Goal: Task Accomplishment & Management: Manage account settings

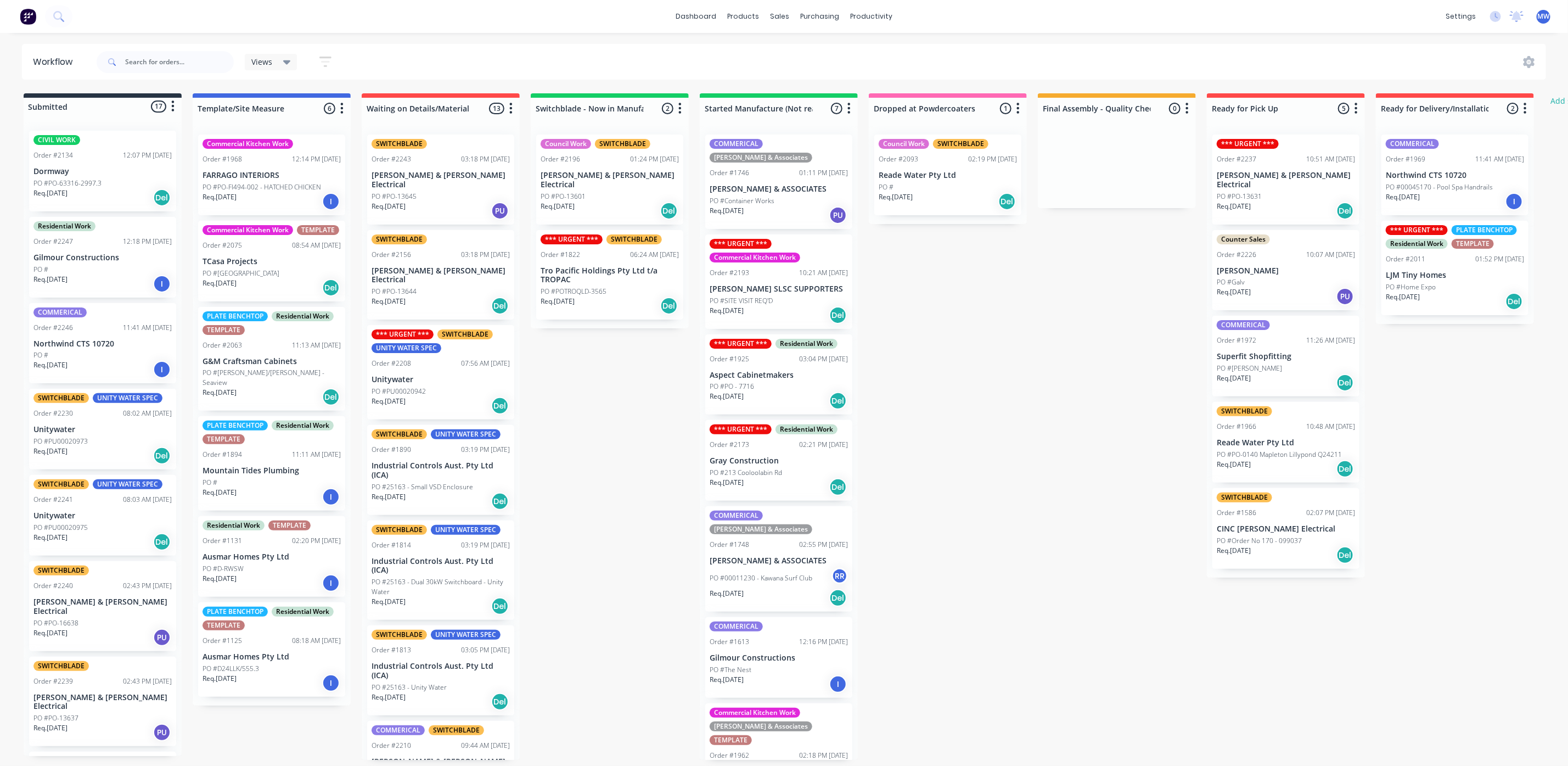
click at [76, 349] on div "COMMERICAL Order #2246 11:41 AM 28/08/25 Northwind CTS 10720 PO # Req. 28/08/25…" at bounding box center [102, 343] width 147 height 81
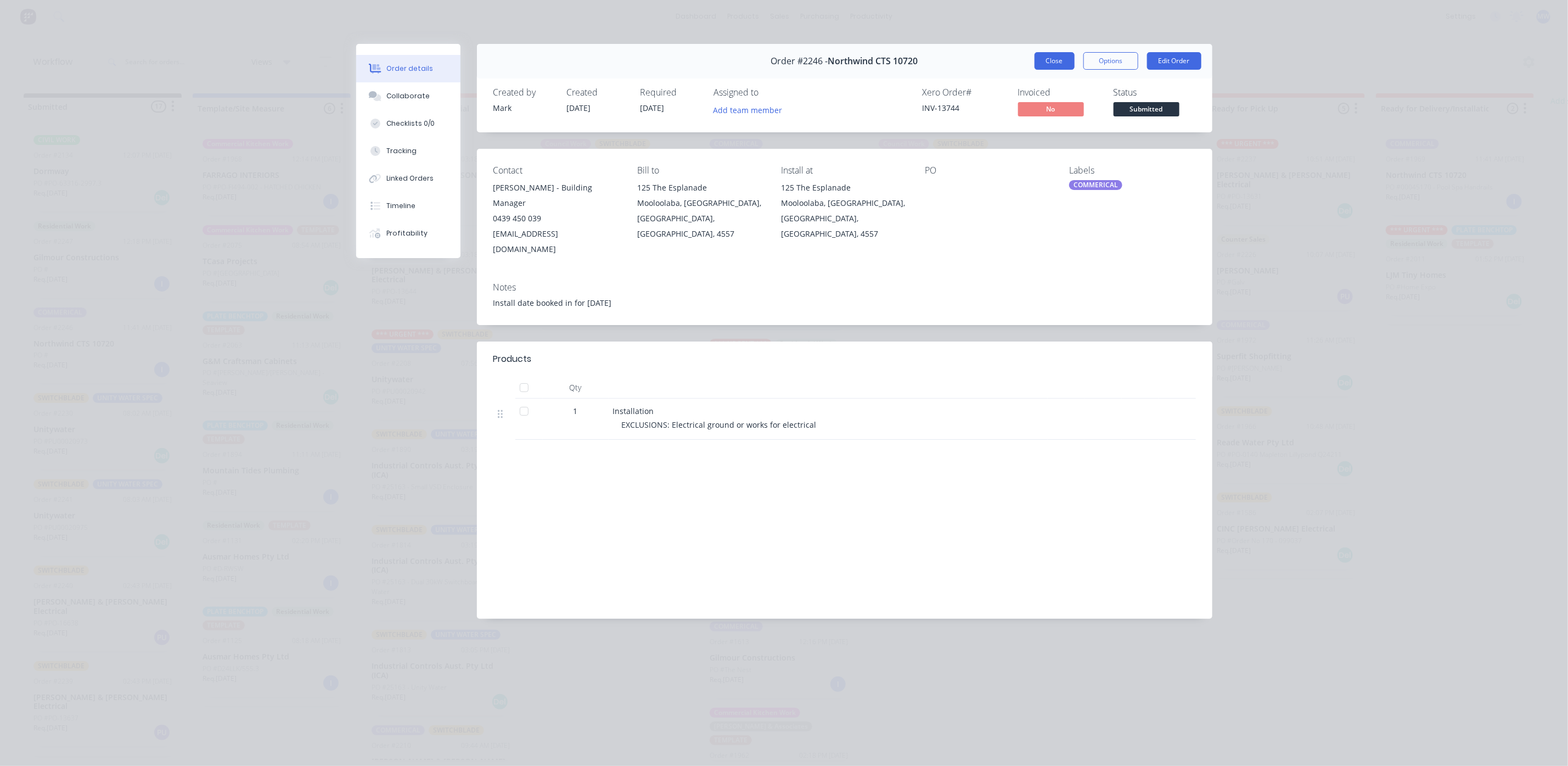
click at [1048, 62] on button "Close" at bounding box center [1054, 60] width 40 height 18
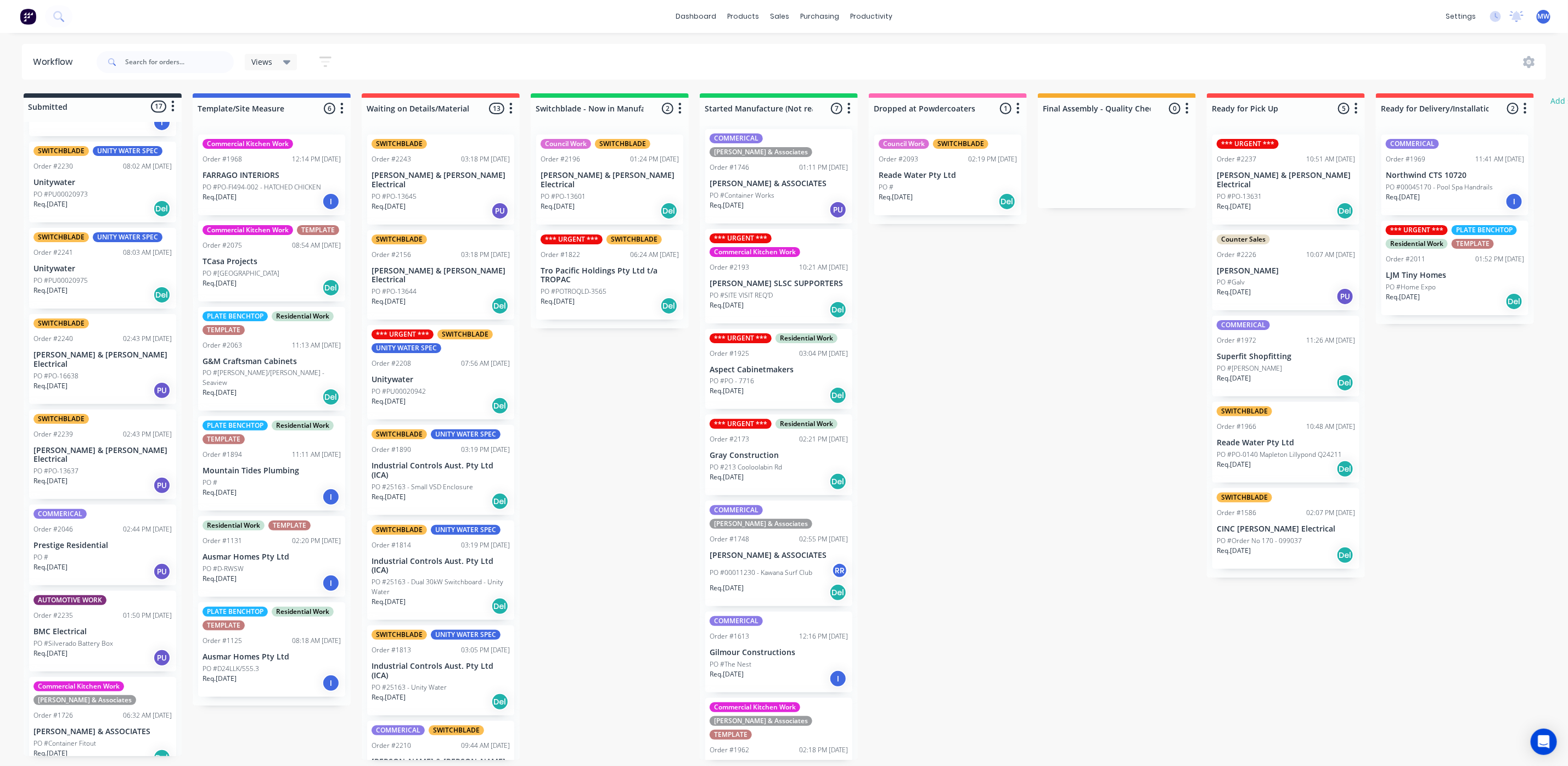
scroll to position [7, 0]
click at [748, 658] on p "PO #The Nest" at bounding box center [731, 663] width 42 height 10
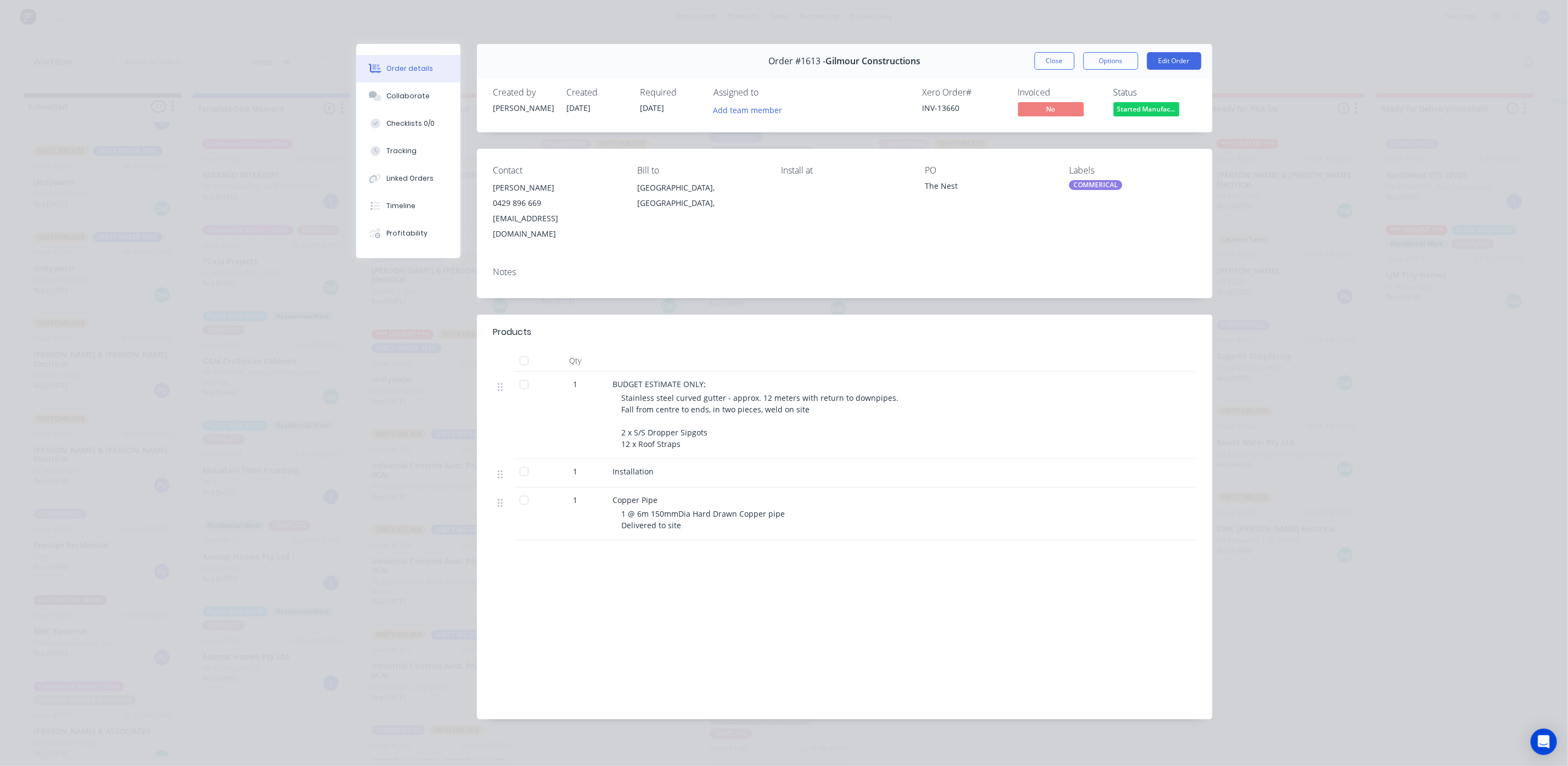
scroll to position [0, 0]
click at [524, 373] on div at bounding box center [524, 384] width 22 height 22
click at [524, 461] on div at bounding box center [524, 471] width 22 height 22
click at [521, 489] on div at bounding box center [524, 500] width 22 height 22
click at [1053, 68] on button "Close" at bounding box center [1054, 60] width 40 height 18
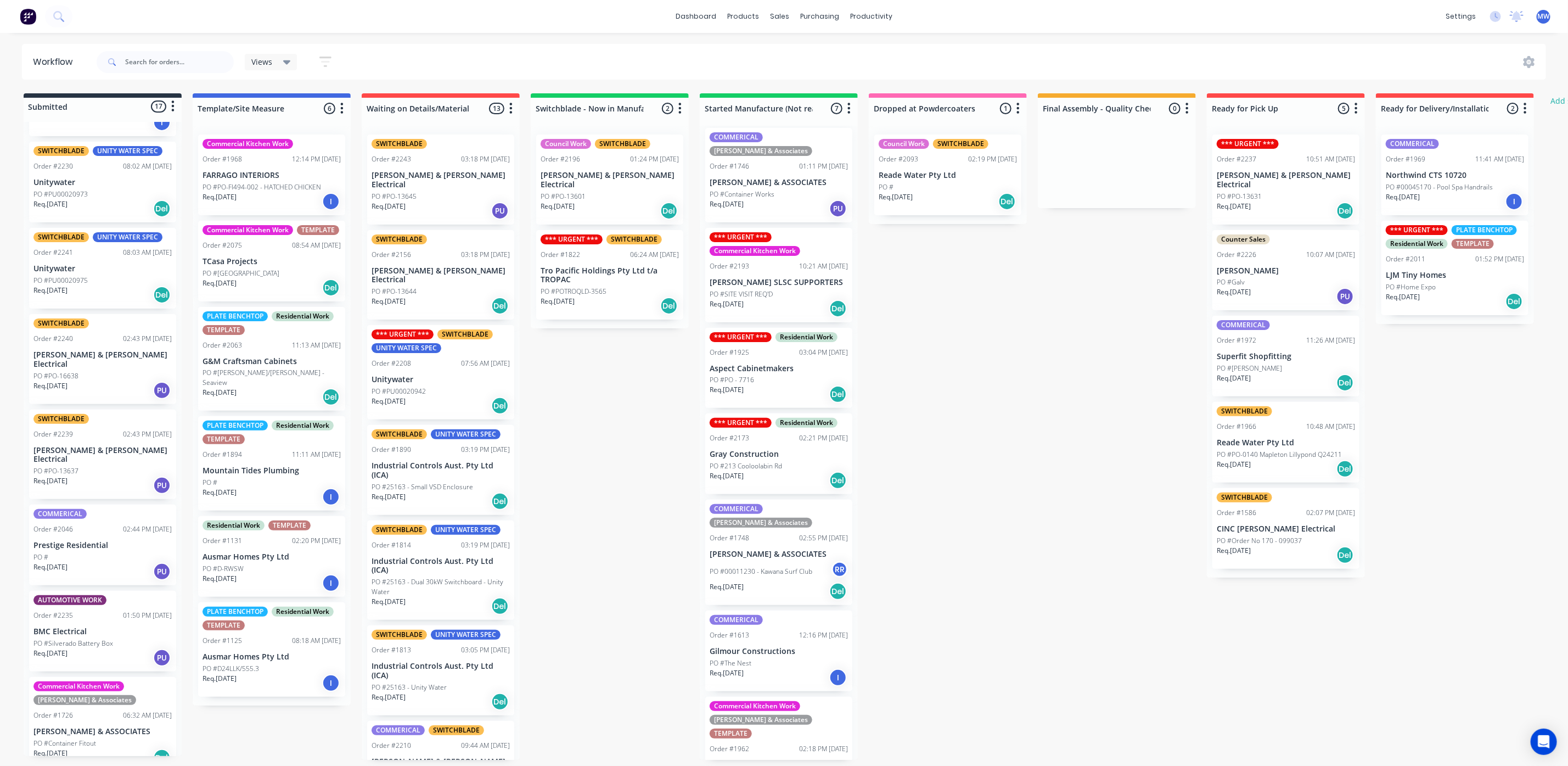
click at [815, 289] on div "PO #SITE VISIT REQ'D" at bounding box center [778, 294] width 138 height 10
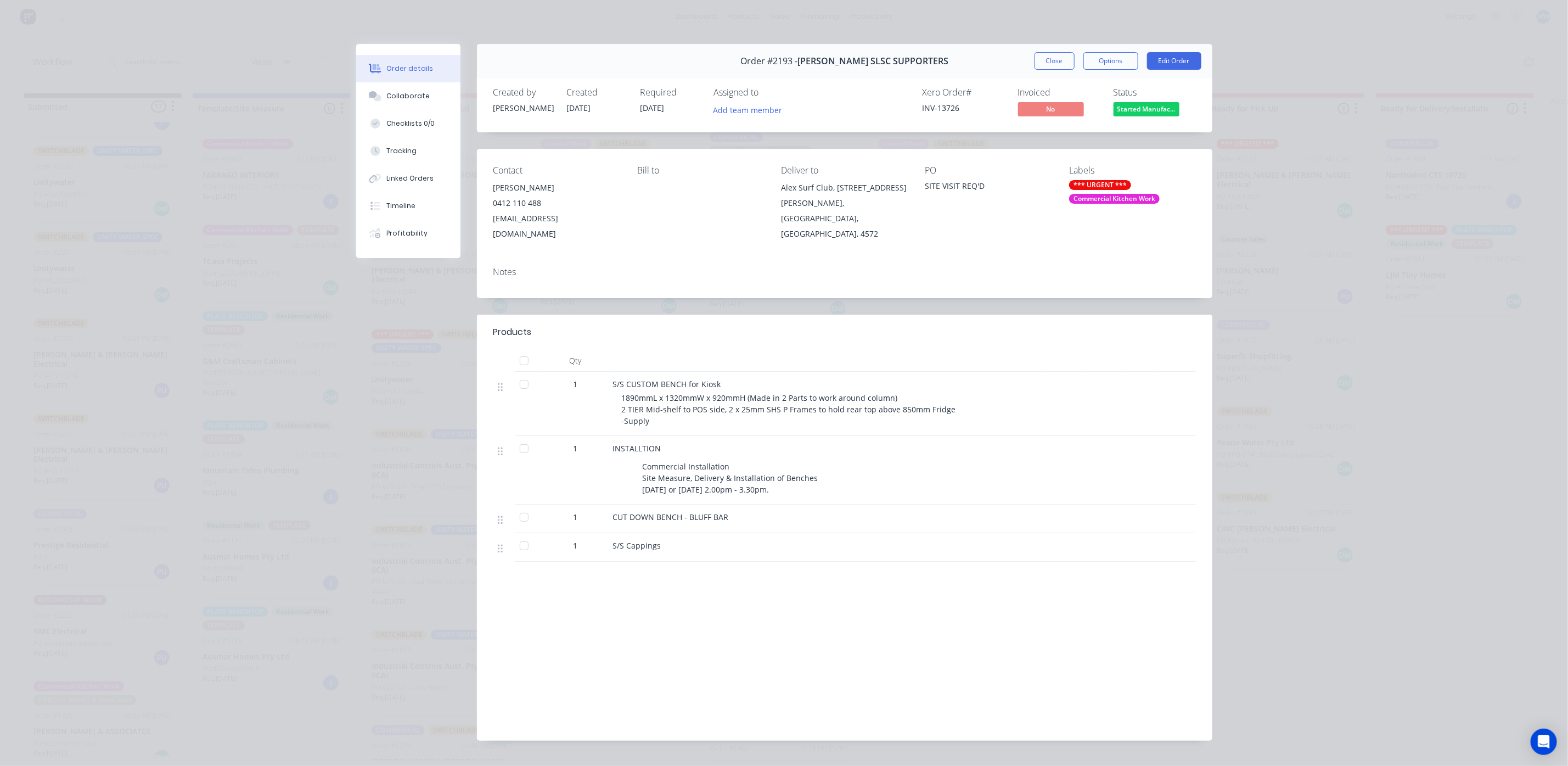
click at [516, 518] on div at bounding box center [524, 517] width 22 height 22
click at [1044, 59] on button "Close" at bounding box center [1054, 60] width 40 height 18
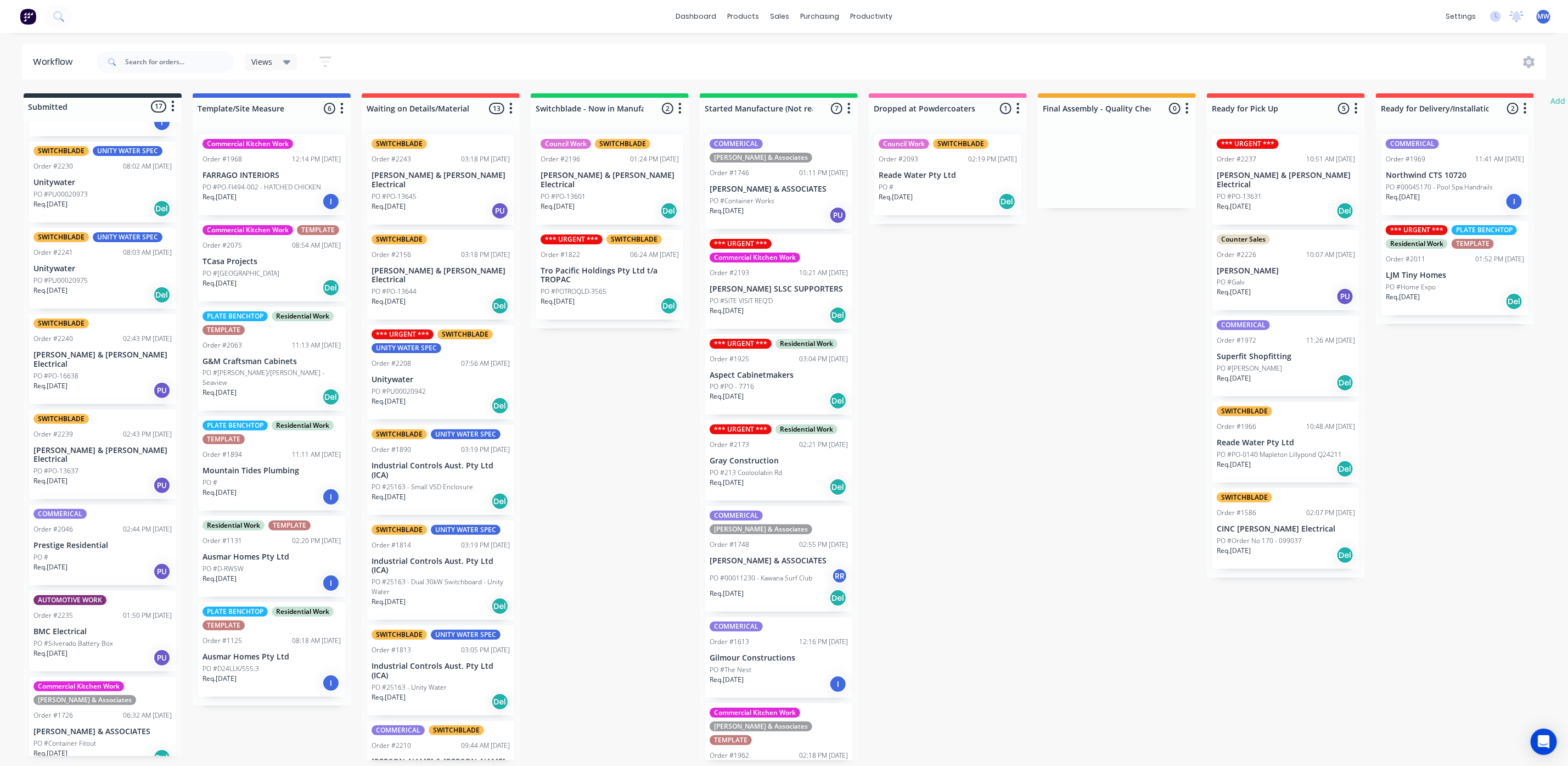
scroll to position [7, 0]
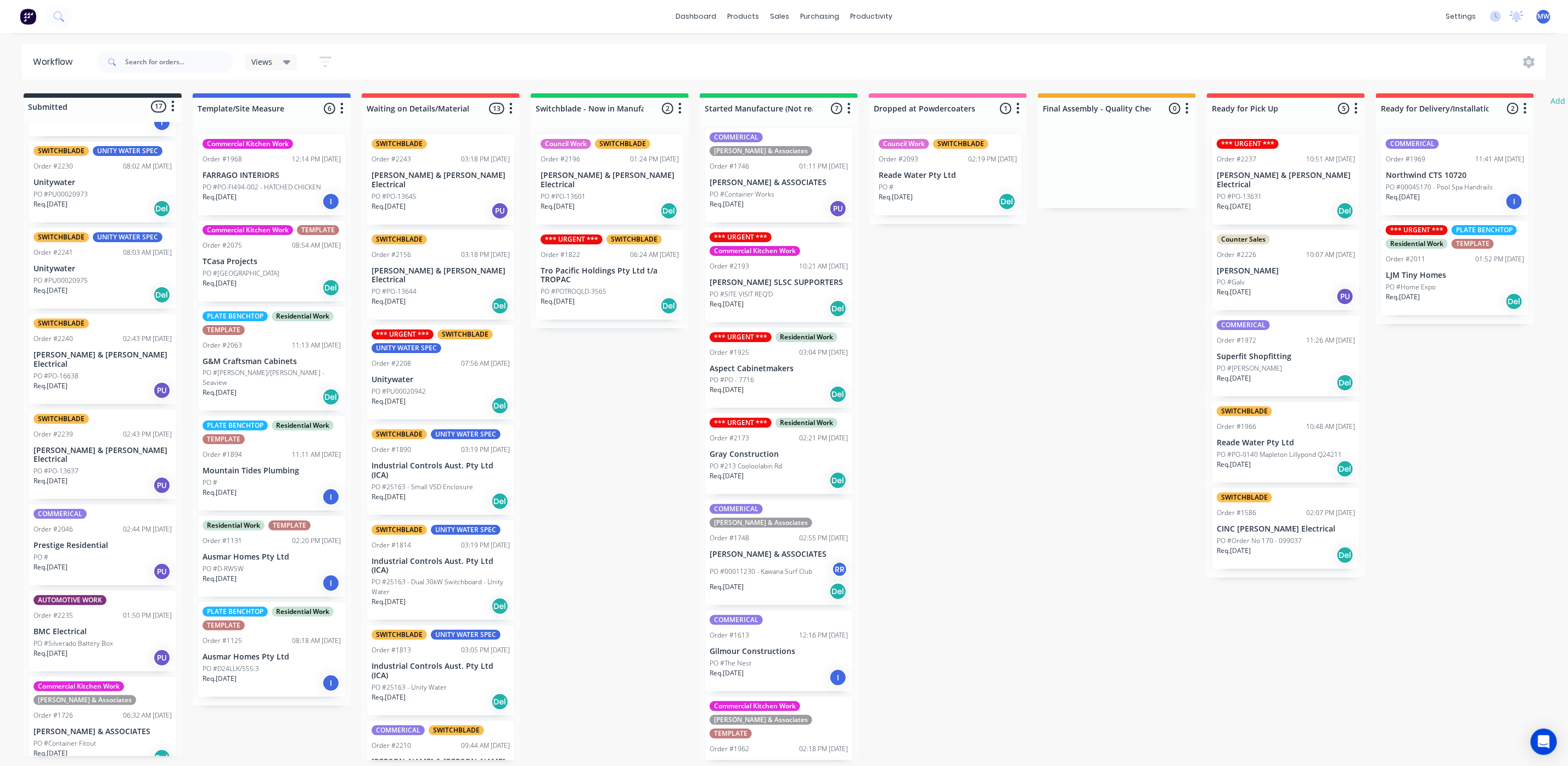
click at [746, 364] on p "Aspect Cabinetmakers" at bounding box center [778, 368] width 138 height 9
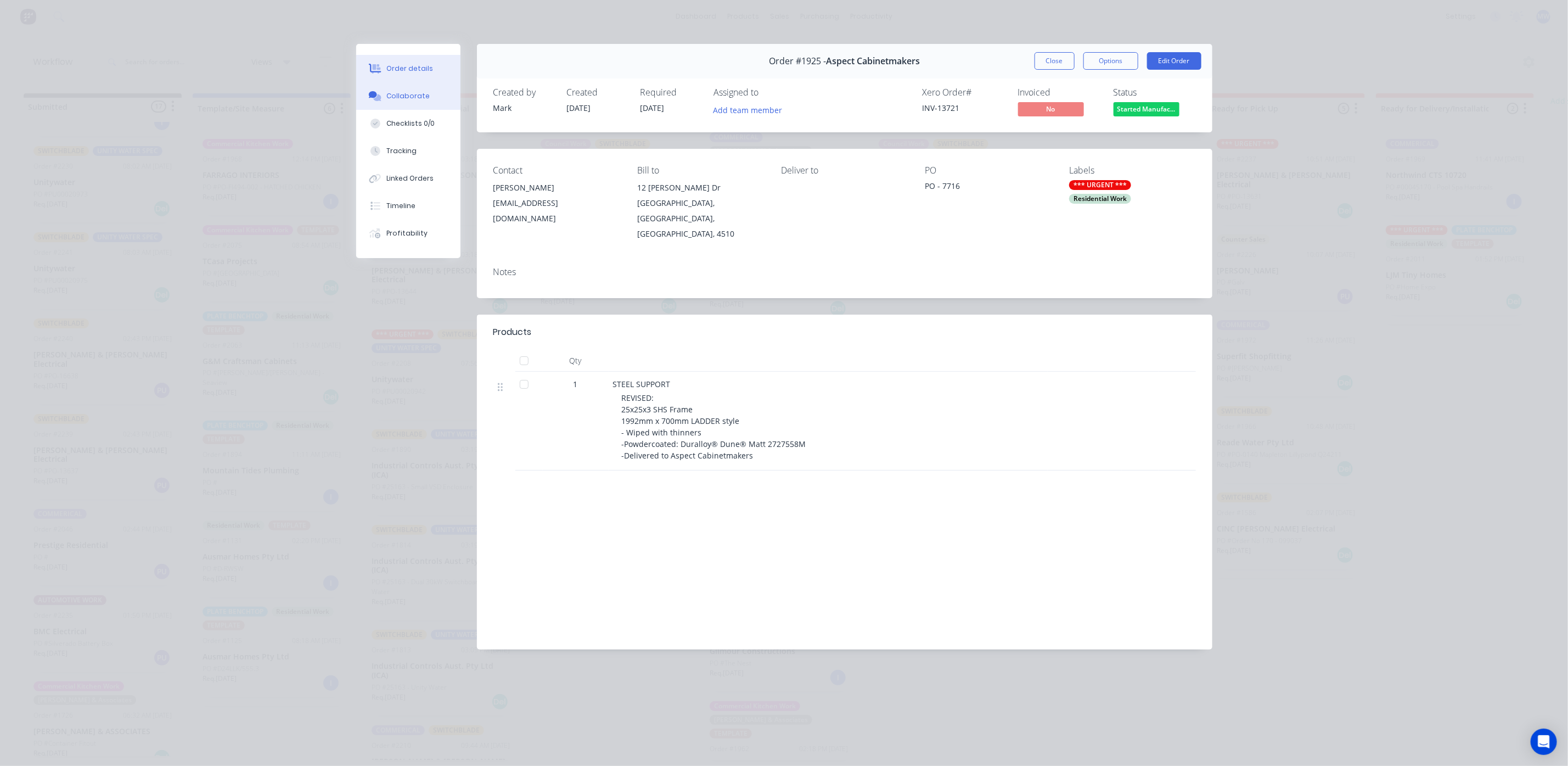
click at [417, 97] on div "Collaborate" at bounding box center [408, 96] width 43 height 10
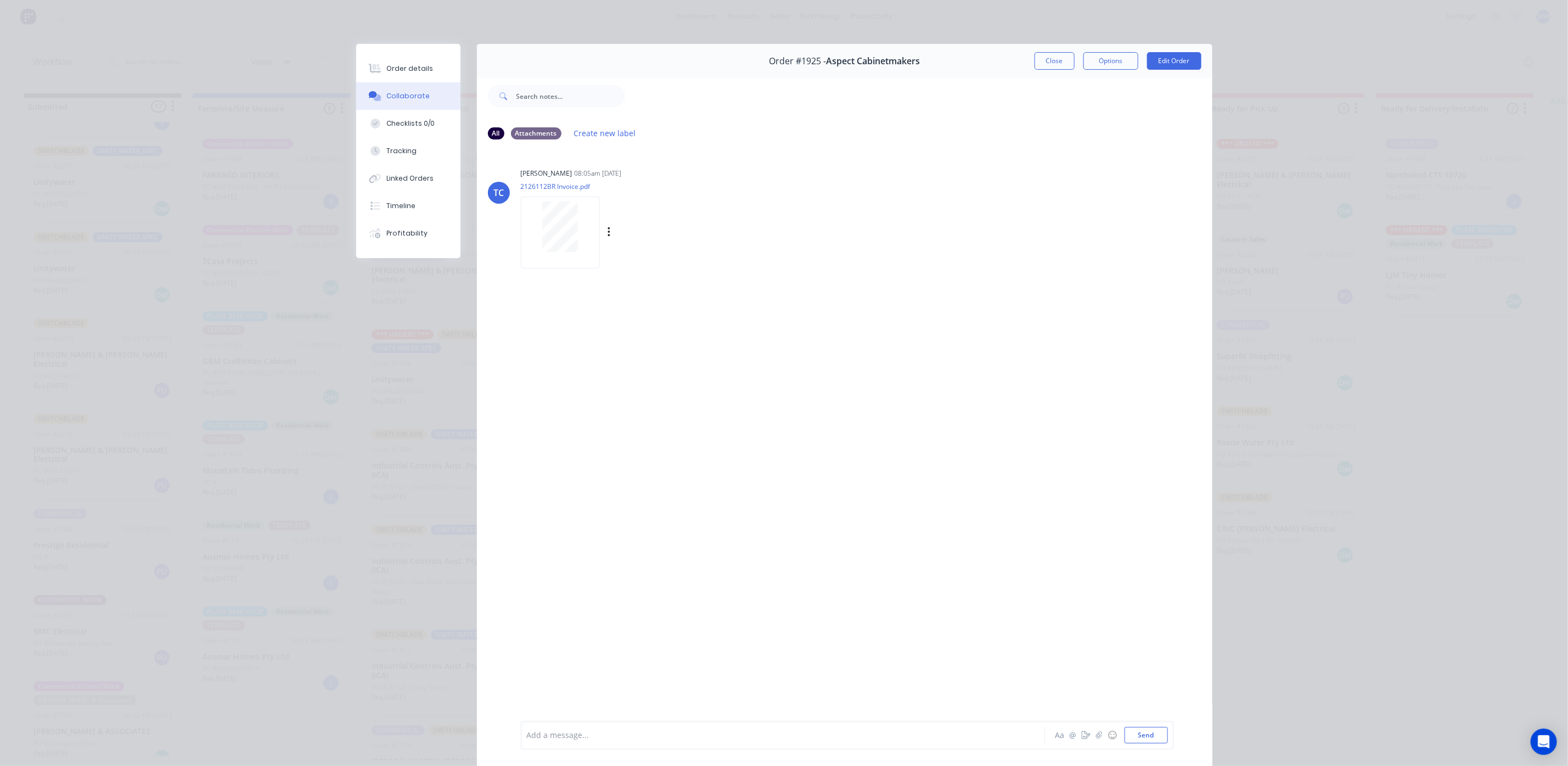
scroll to position [0, 0]
click at [1048, 59] on button "Close" at bounding box center [1054, 60] width 40 height 18
